Goal: Task Accomplishment & Management: Manage account settings

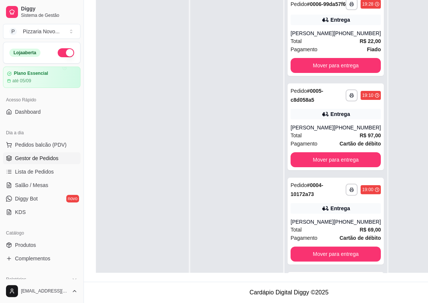
scroll to position [21, 0]
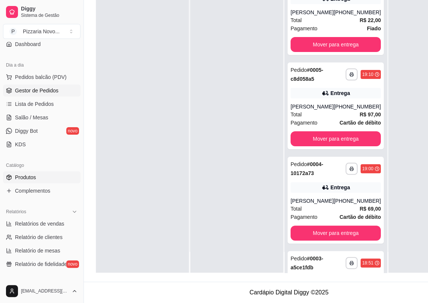
click at [54, 175] on link "Produtos" at bounding box center [42, 178] width 78 height 12
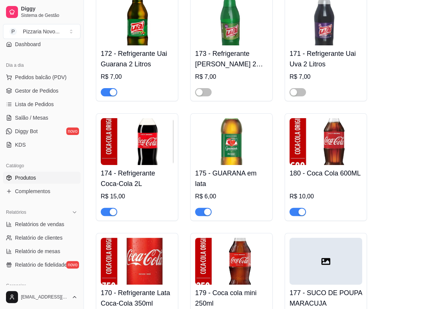
scroll to position [4766, 0]
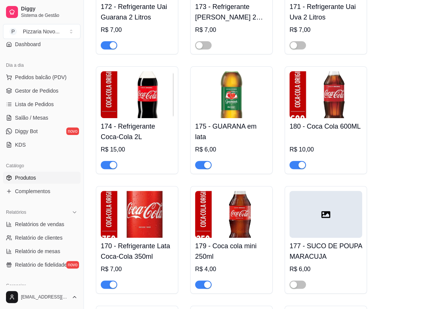
click at [297, 161] on button "button" at bounding box center [297, 165] width 16 height 8
click at [55, 93] on span "Gestor de Pedidos" at bounding box center [36, 90] width 43 height 7
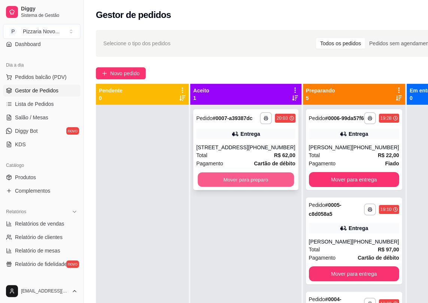
click at [262, 187] on button "Mover para preparo" at bounding box center [246, 180] width 96 height 15
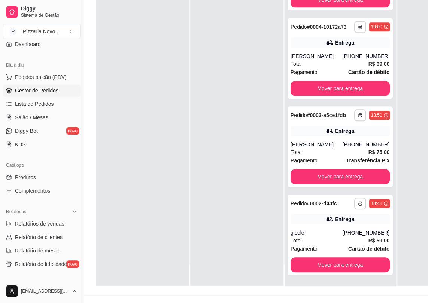
scroll to position [119, 0]
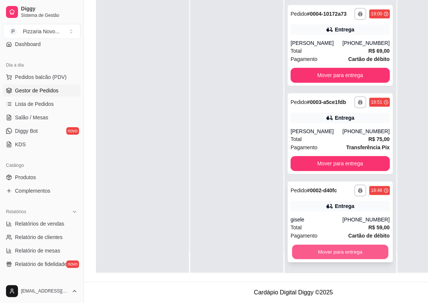
click at [331, 253] on button "Mover para entrega" at bounding box center [340, 252] width 96 height 15
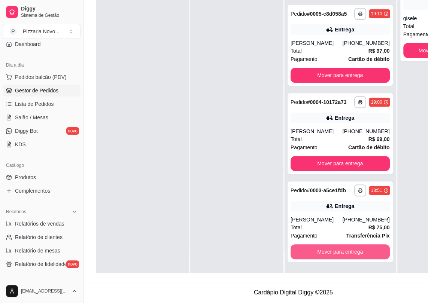
scroll to position [193, 0]
click at [331, 253] on button "Mover para entrega" at bounding box center [340, 252] width 96 height 15
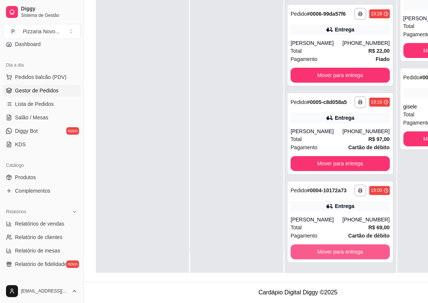
scroll to position [98, 0]
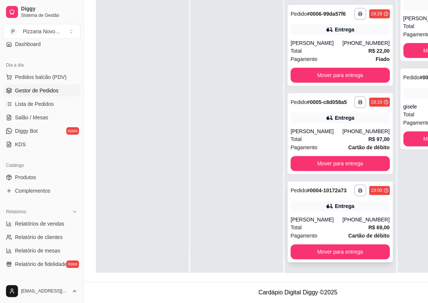
click at [348, 234] on strong "Cartão de débito" at bounding box center [368, 236] width 41 height 6
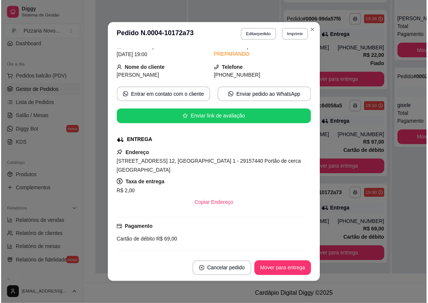
scroll to position [102, 0]
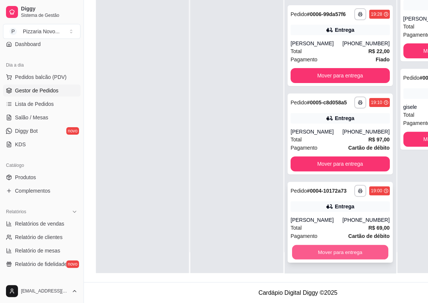
click at [347, 252] on button "Mover para entrega" at bounding box center [340, 252] width 96 height 15
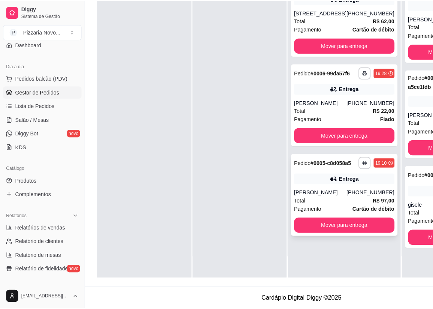
scroll to position [0, 0]
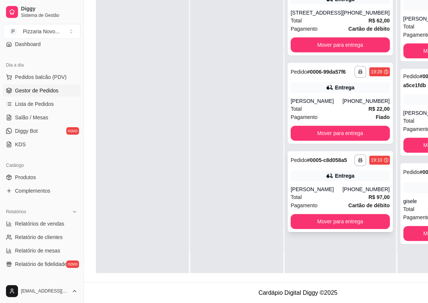
click at [368, 200] on strong "R$ 97,00" at bounding box center [378, 197] width 21 height 6
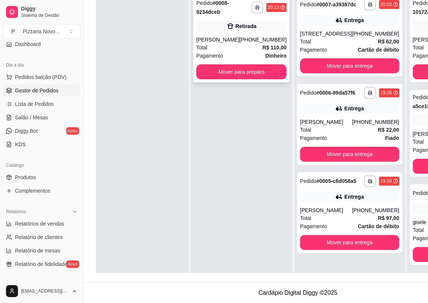
click at [239, 19] on div "**********" at bounding box center [241, 39] width 96 height 87
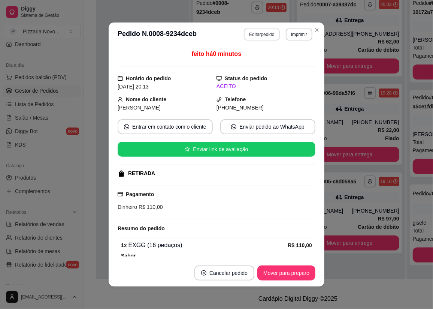
click at [251, 28] on button "Editar pedido" at bounding box center [262, 34] width 36 height 12
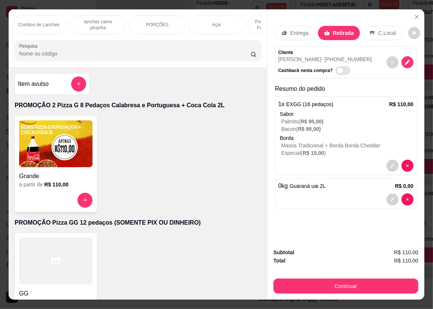
scroll to position [0, 401]
click at [236, 25] on p "BEBIDAS" at bounding box center [233, 25] width 19 height 6
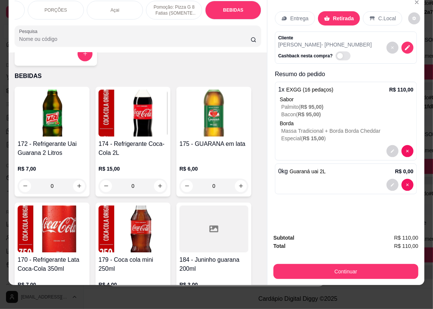
scroll to position [3057, 0]
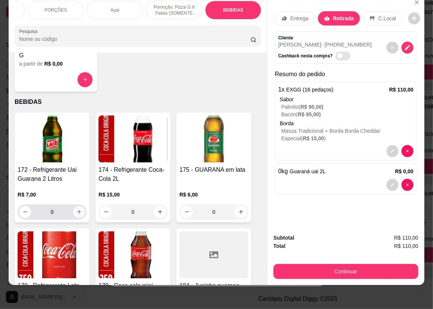
click at [76, 209] on icon "increase-product-quantity" at bounding box center [79, 212] width 6 height 6
type input "1"
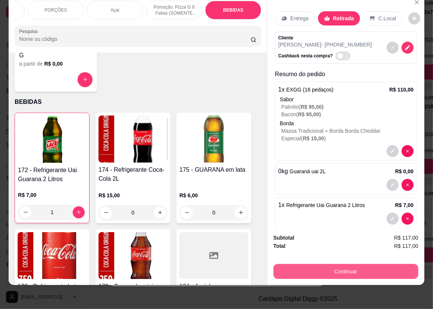
click at [290, 266] on button "Continuar" at bounding box center [345, 271] width 145 height 15
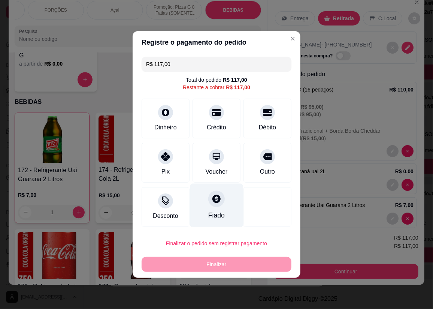
click at [223, 191] on div "Fiado" at bounding box center [216, 205] width 53 height 44
type input "R$ 0,00"
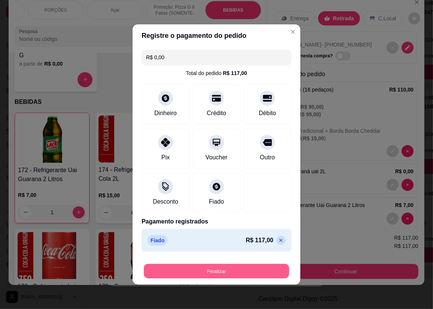
click at [224, 271] on button "Finalizar" at bounding box center [216, 271] width 145 height 15
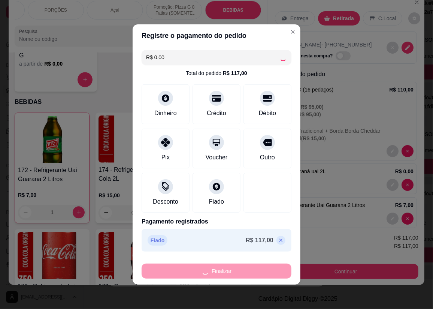
type input "0"
type input "-R$ 117,00"
